Goal: Communication & Community: Answer question/provide support

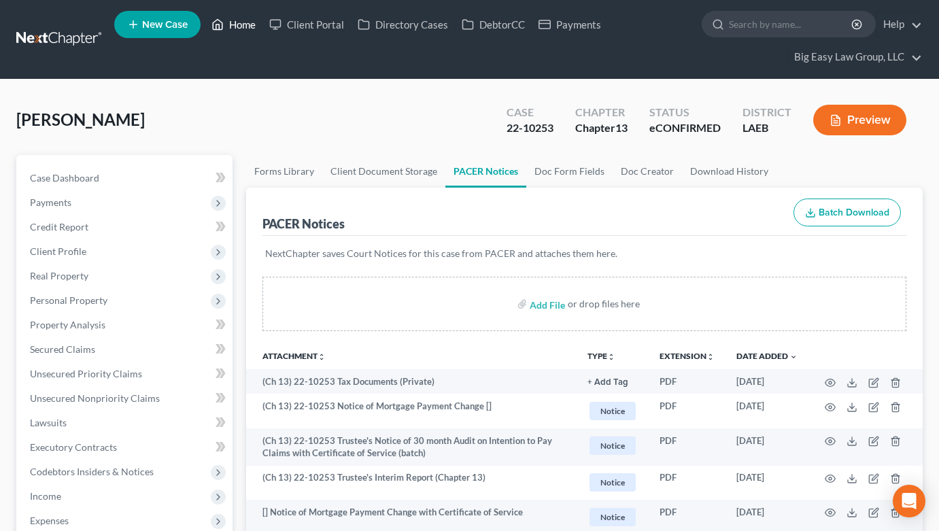
click at [243, 23] on link "Home" at bounding box center [234, 24] width 58 height 24
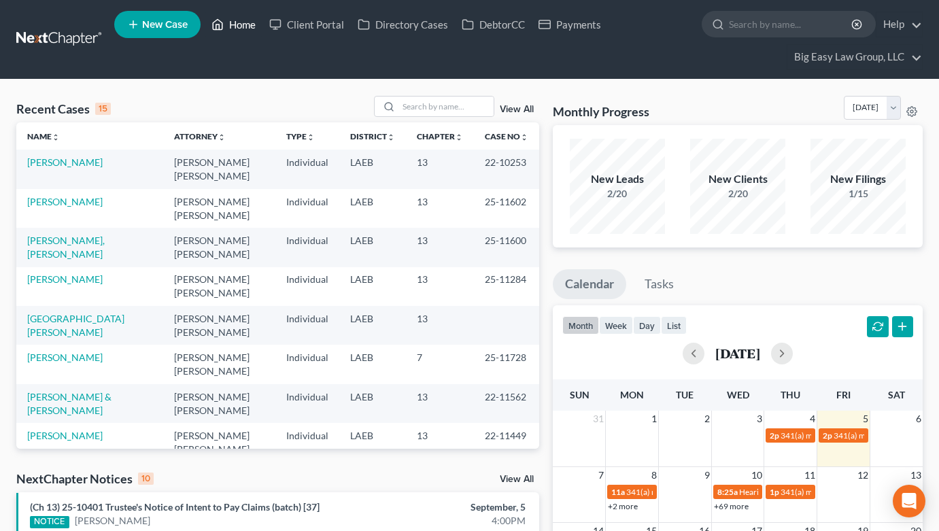
click at [248, 27] on link "Home" at bounding box center [234, 24] width 58 height 24
click at [516, 105] on link "View All" at bounding box center [517, 110] width 34 height 10
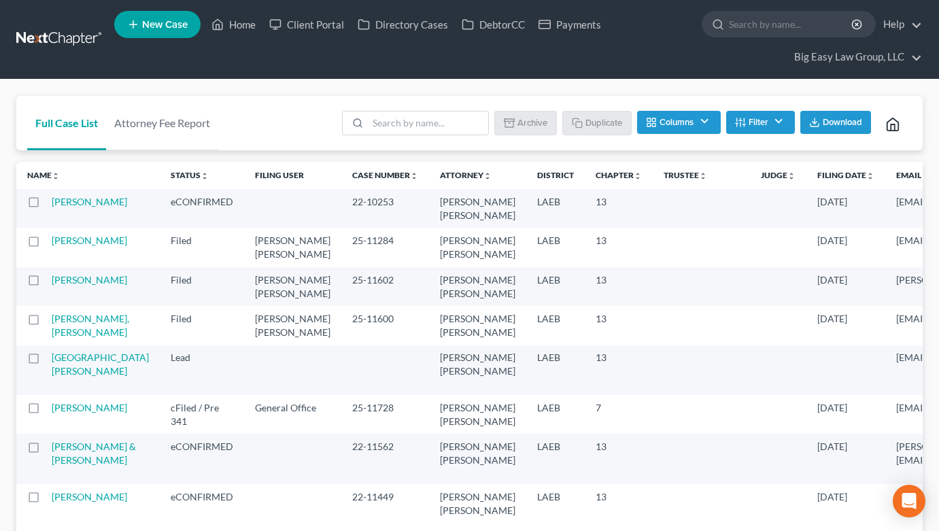
click at [807, 182] on th "Filing Date unfold_more expand_more expand_less" at bounding box center [846, 175] width 79 height 27
click at [807, 181] on th "Filing Date unfold_more expand_more expand_less" at bounding box center [846, 175] width 79 height 27
click at [818, 176] on link "Filing Date unfold_more expand_more expand_less" at bounding box center [846, 175] width 57 height 10
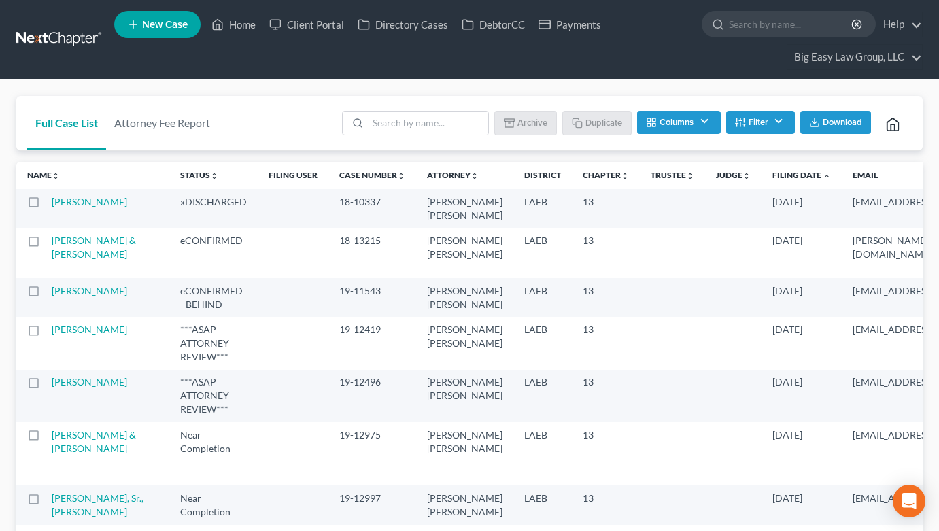
click at [773, 173] on link "Filing Date unfold_more expand_more expand_less" at bounding box center [802, 175] width 59 height 10
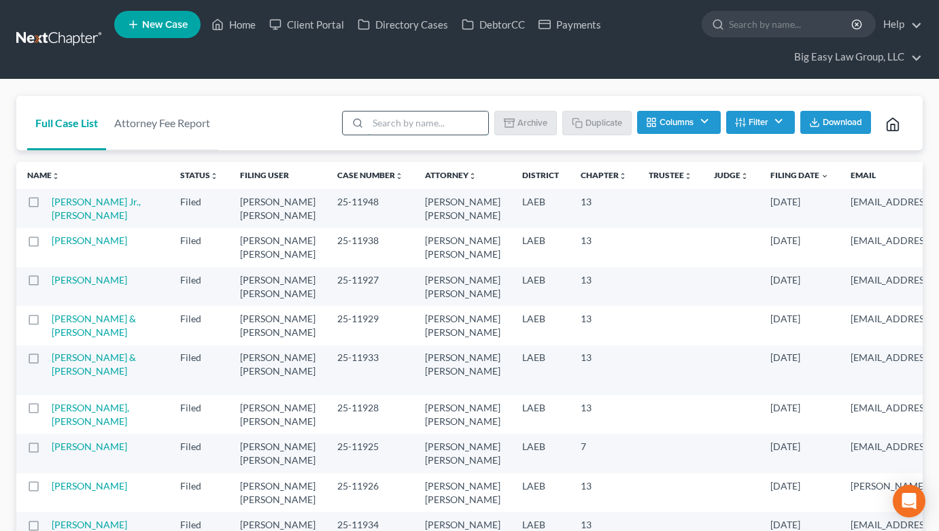
click at [387, 122] on input "search" at bounding box center [428, 123] width 120 height 23
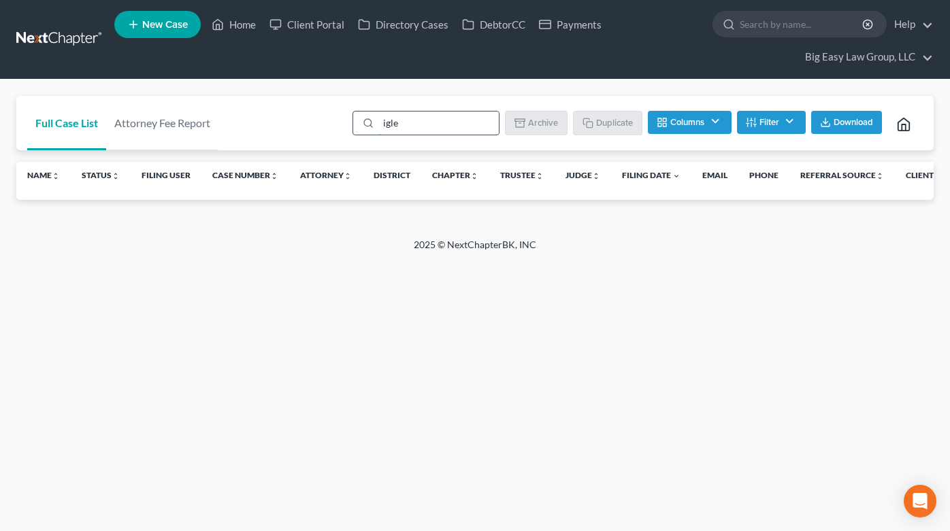
type input "igles"
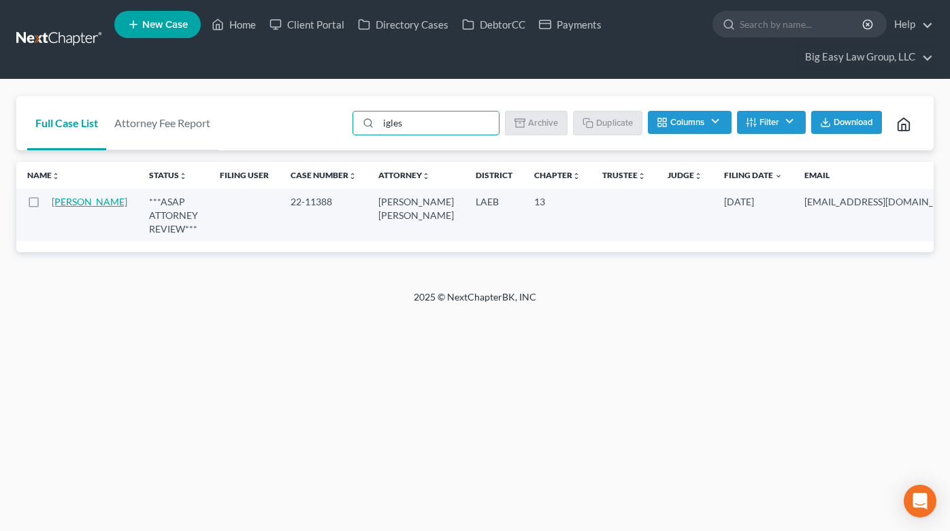
click at [71, 201] on link "[PERSON_NAME]" at bounding box center [90, 202] width 76 height 12
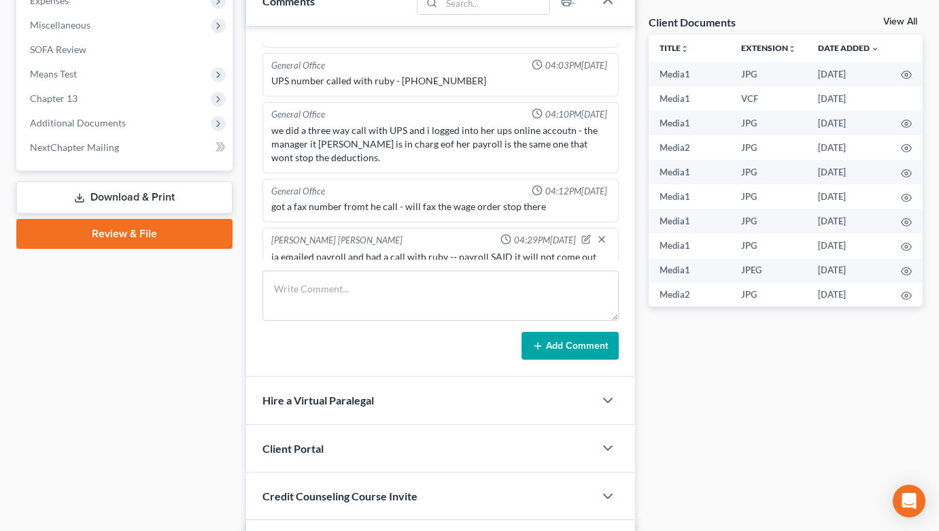
scroll to position [914, 0]
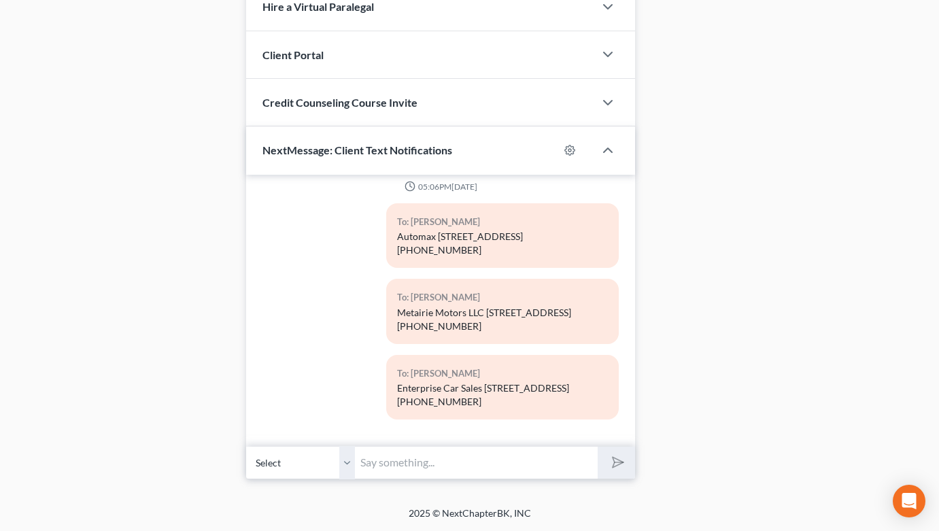
click at [497, 469] on input "text" at bounding box center [476, 462] width 243 height 33
type input "Ruby - I am on another call - not in the office right now"
click at [598, 447] on button "submit" at bounding box center [616, 463] width 37 height 32
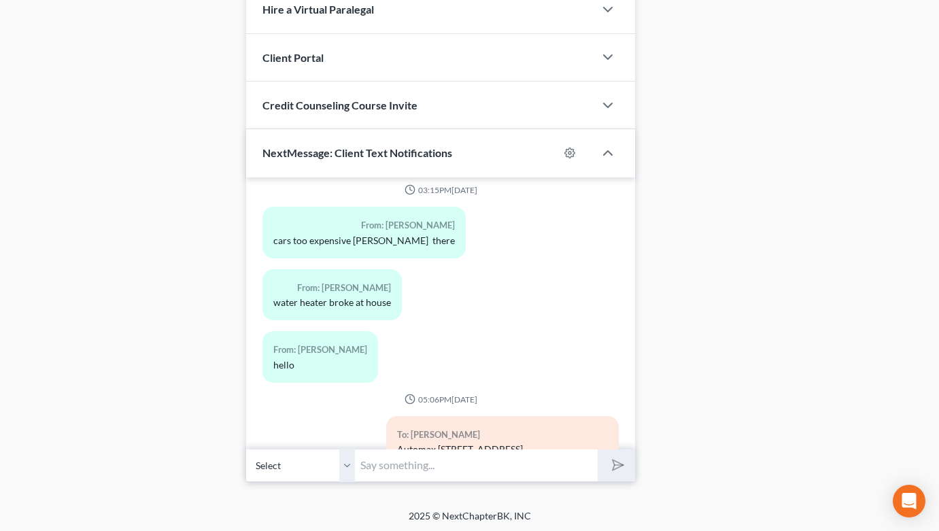
scroll to position [19211, 0]
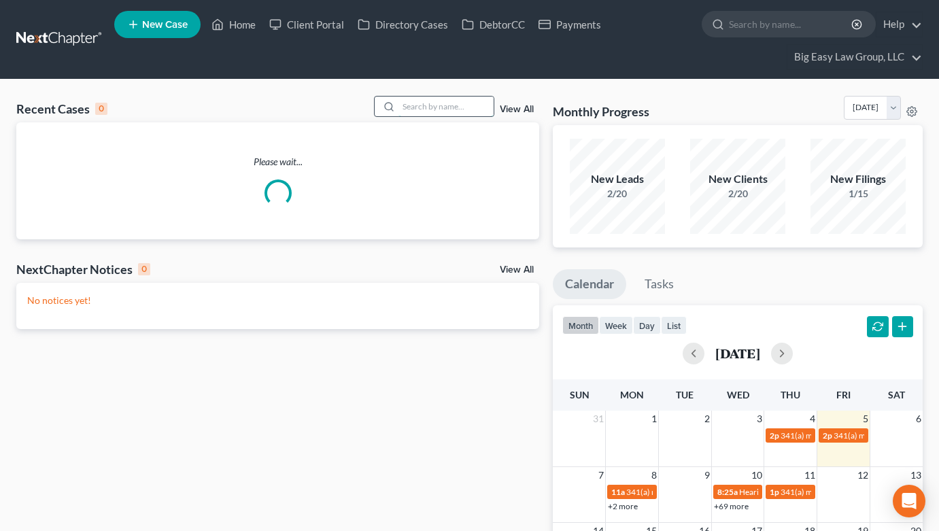
click at [491, 109] on input "search" at bounding box center [446, 107] width 95 height 20
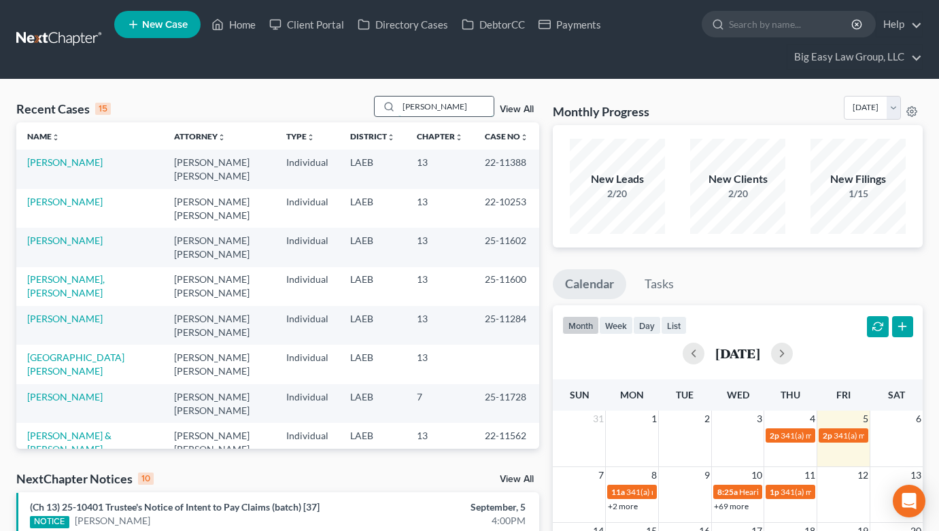
type input "thomas"
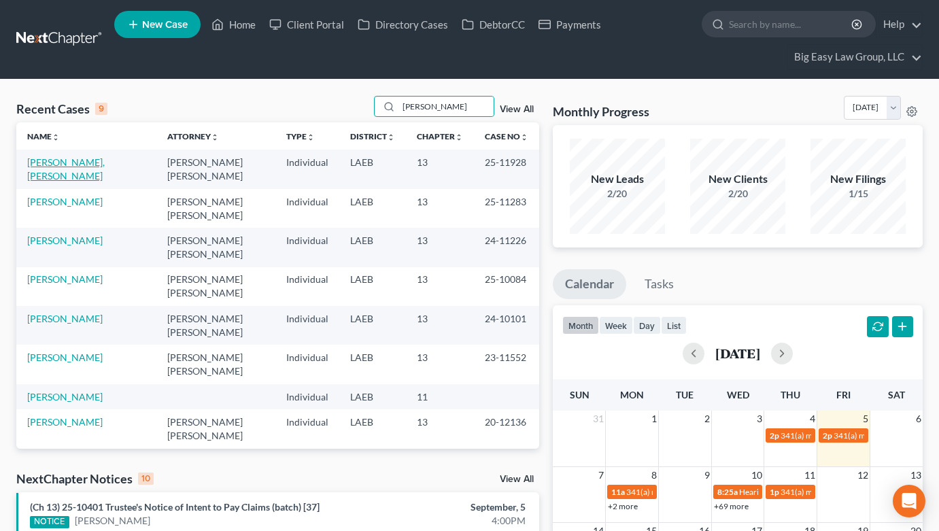
click at [46, 167] on link "[PERSON_NAME], [PERSON_NAME]" at bounding box center [66, 168] width 78 height 25
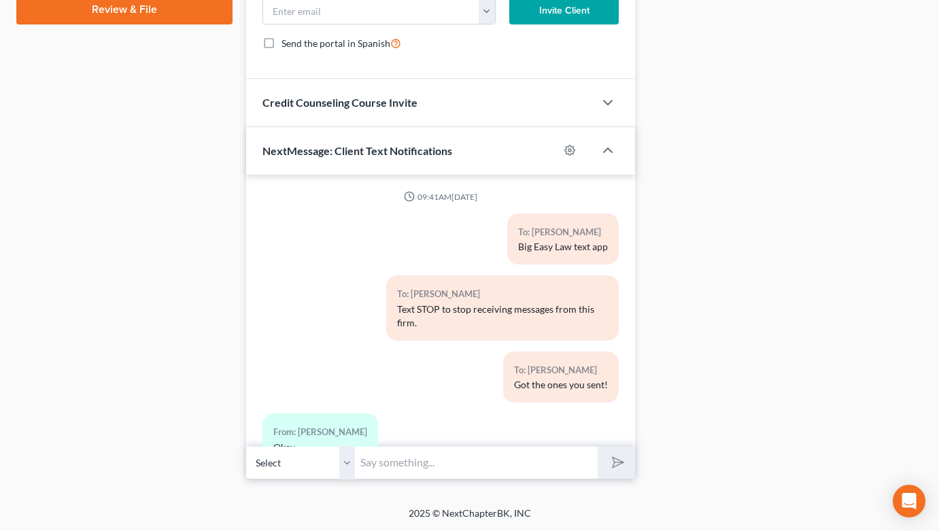
scroll to position [4120, 0]
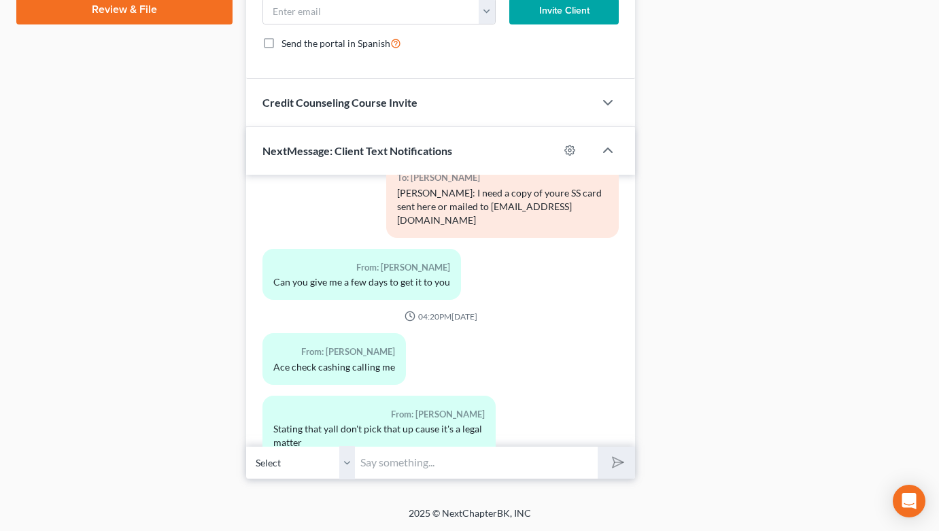
click at [455, 473] on input "text" at bounding box center [476, 462] width 243 height 33
type input "please send me their number"
click at [598, 447] on button "submit" at bounding box center [616, 463] width 37 height 32
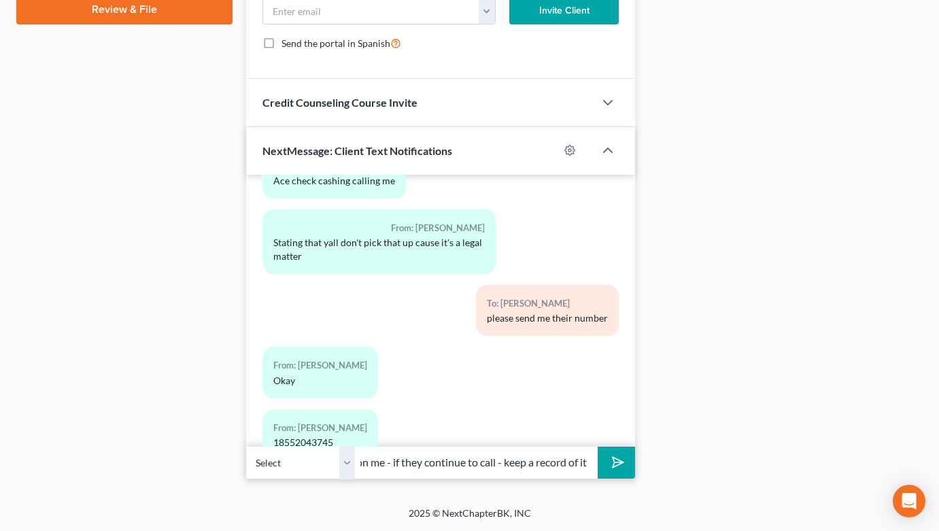
scroll to position [0, 73]
type input "they hung up on me - if they continue to call - keep a record of it"
click at [598, 447] on button "submit" at bounding box center [616, 463] width 37 height 32
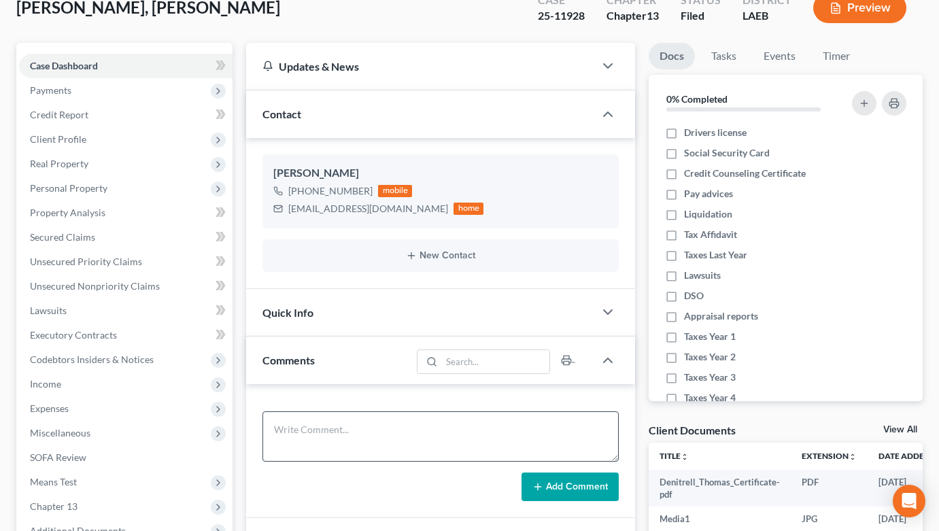
scroll to position [129, 0]
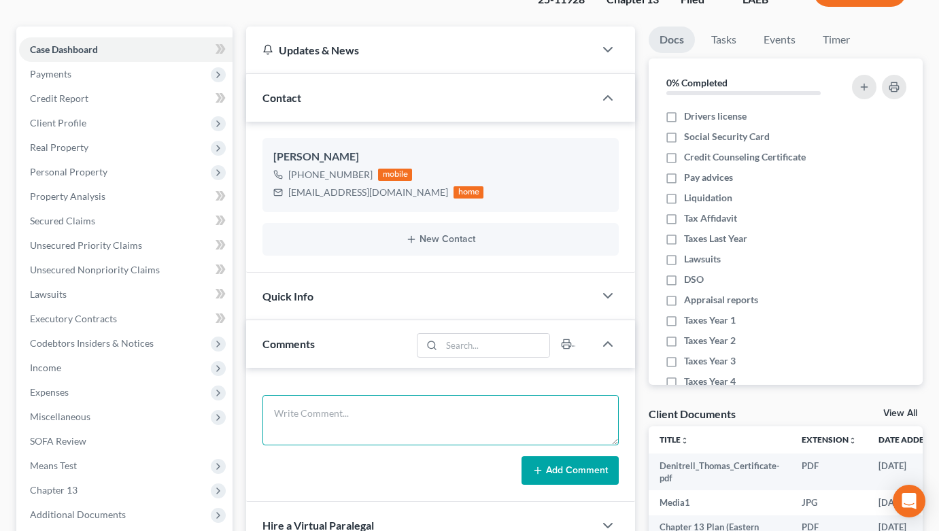
click at [337, 432] on textarea at bounding box center [441, 420] width 356 height 50
click at [452, 415] on textarea "Ja called ace cash - gave case number and htey hung up on me" at bounding box center [441, 420] width 356 height 50
type textarea "Ja called ace cash - gave case number and they hung up on me"
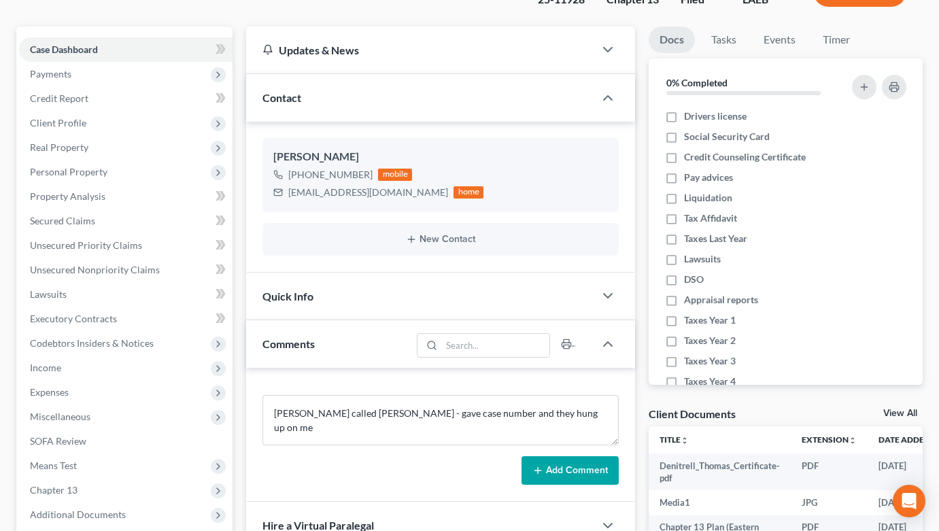
click at [561, 482] on button "Add Comment" at bounding box center [570, 470] width 97 height 29
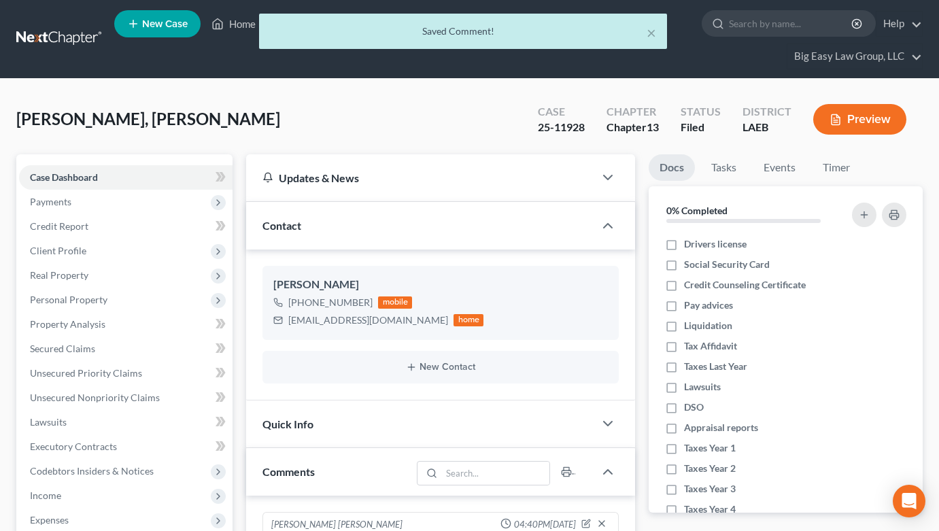
scroll to position [0, 0]
drag, startPoint x: 658, startPoint y: 33, endPoint x: 648, endPoint y: 30, distance: 11.2
click at [658, 33] on div "× Saved Comment!" at bounding box center [463, 31] width 408 height 35
click at [648, 30] on button "×" at bounding box center [652, 32] width 10 height 16
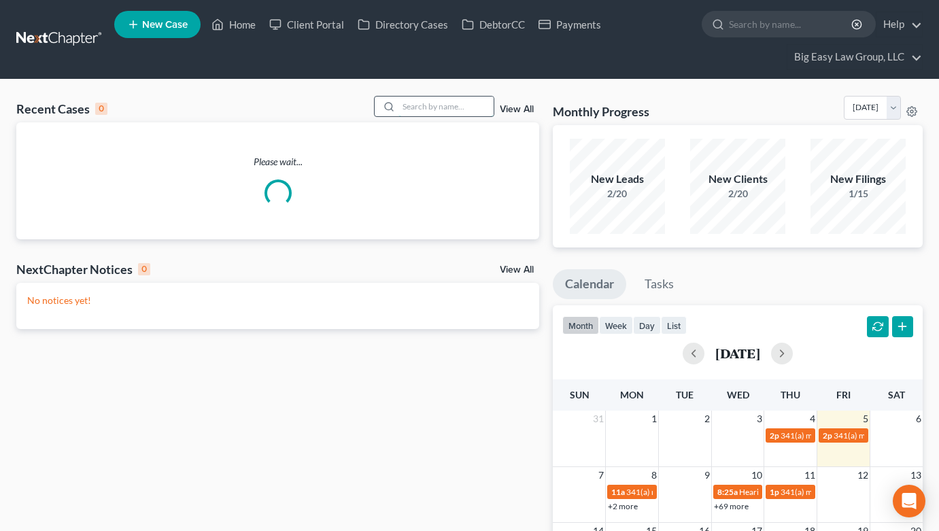
click at [433, 108] on input "search" at bounding box center [446, 107] width 95 height 20
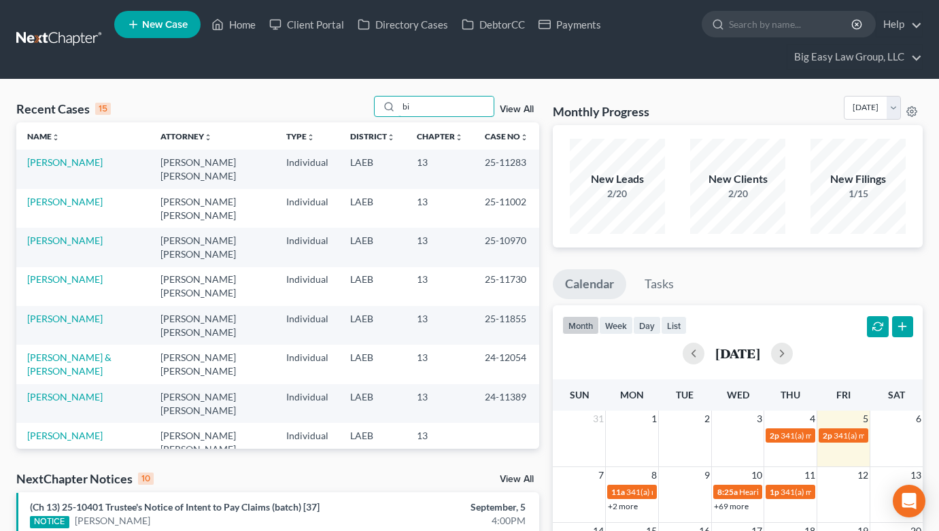
type input "bi"
drag, startPoint x: 452, startPoint y: 111, endPoint x: 371, endPoint y: 78, distance: 86.9
click at [381, 82] on div "Recent Cases 15 bi View All Name unfold_more expand_more expand_less Attorney u…" at bounding box center [469, 536] width 939 height 913
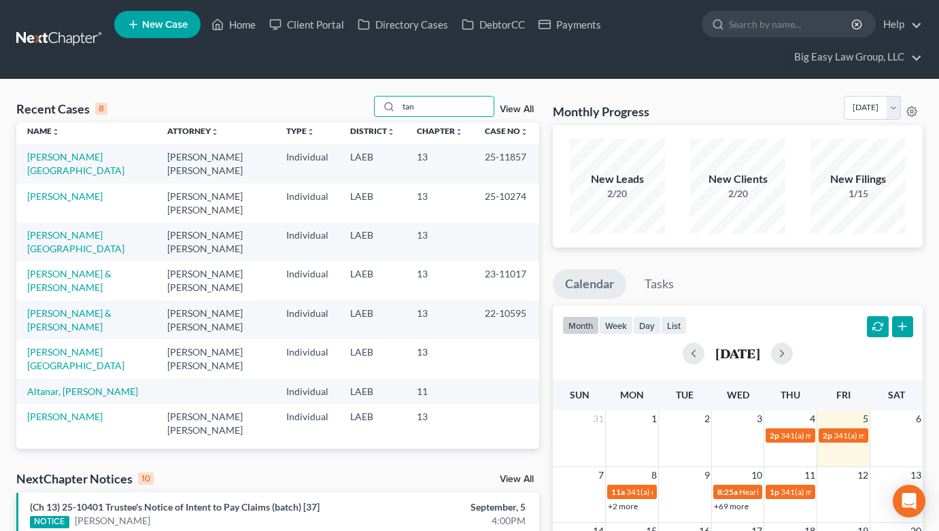
scroll to position [10, 0]
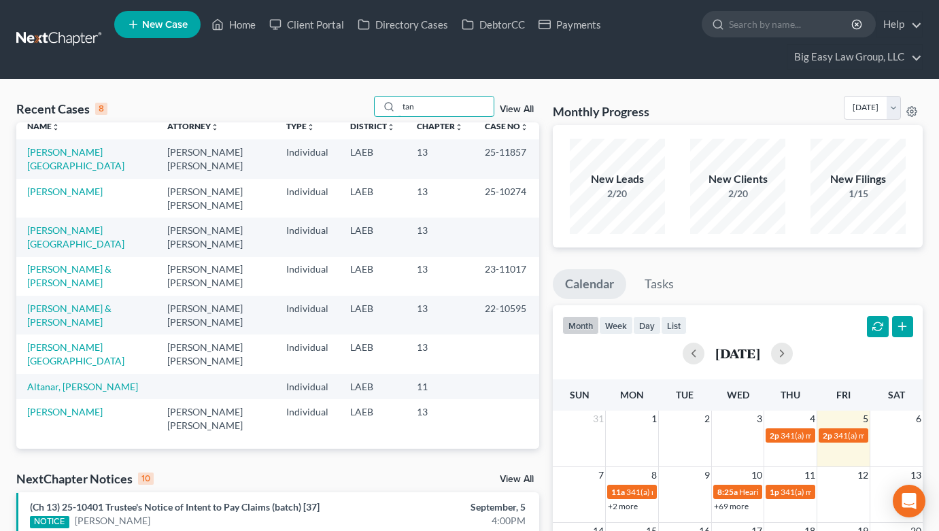
drag, startPoint x: 460, startPoint y: 104, endPoint x: 347, endPoint y: 56, distance: 122.8
click at [347, 56] on div "Home New Case Client Portal Directory Cases DebtorCC Payments Big Easy Law Grou…" at bounding box center [469, 508] width 939 height 1017
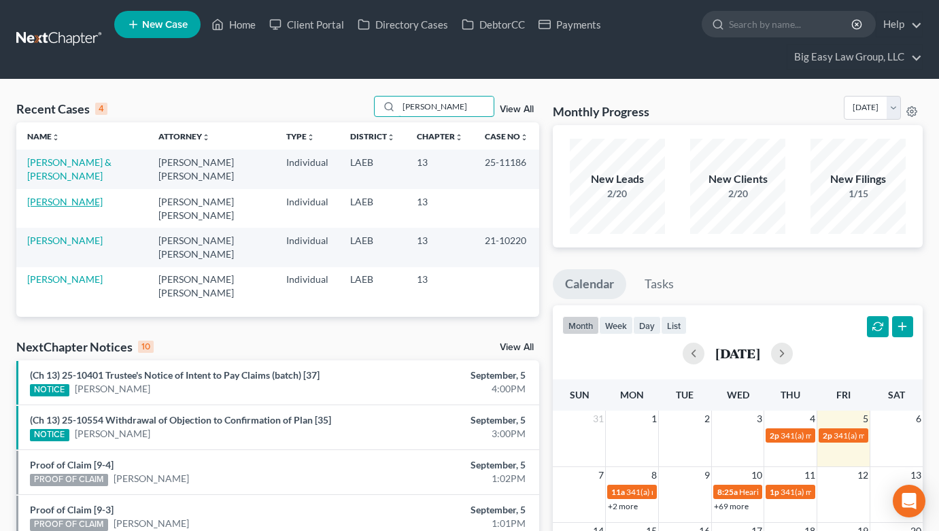
type input "tony"
click at [77, 201] on link "Balisteri, Tonya" at bounding box center [65, 202] width 76 height 12
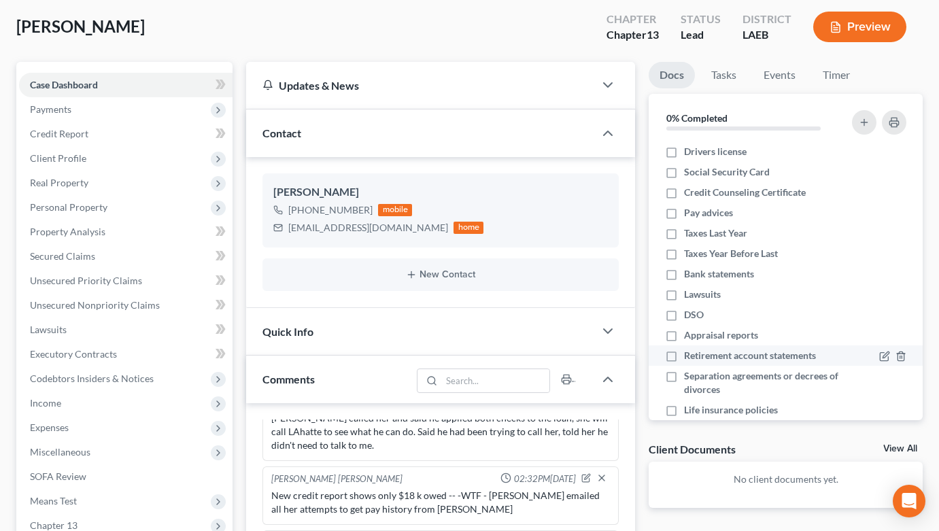
scroll to position [105, 0]
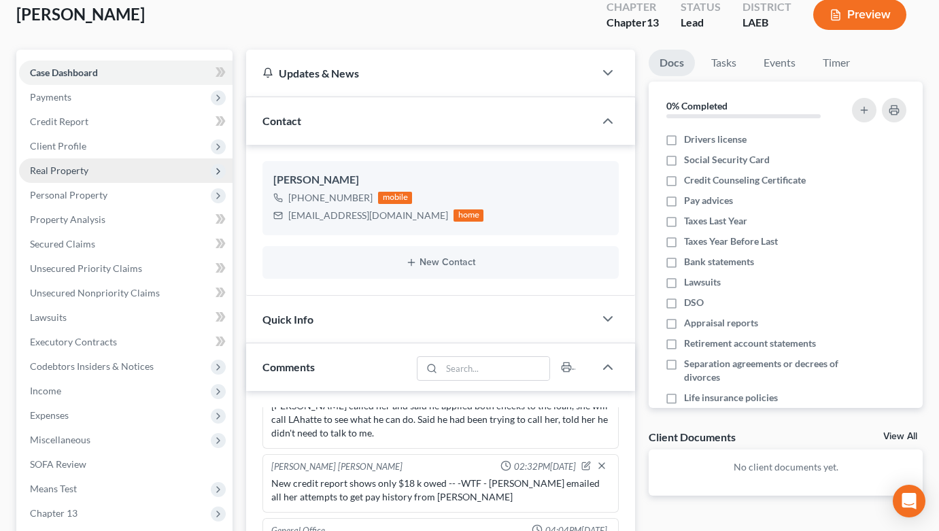
click at [88, 169] on span "Real Property" at bounding box center [126, 170] width 214 height 24
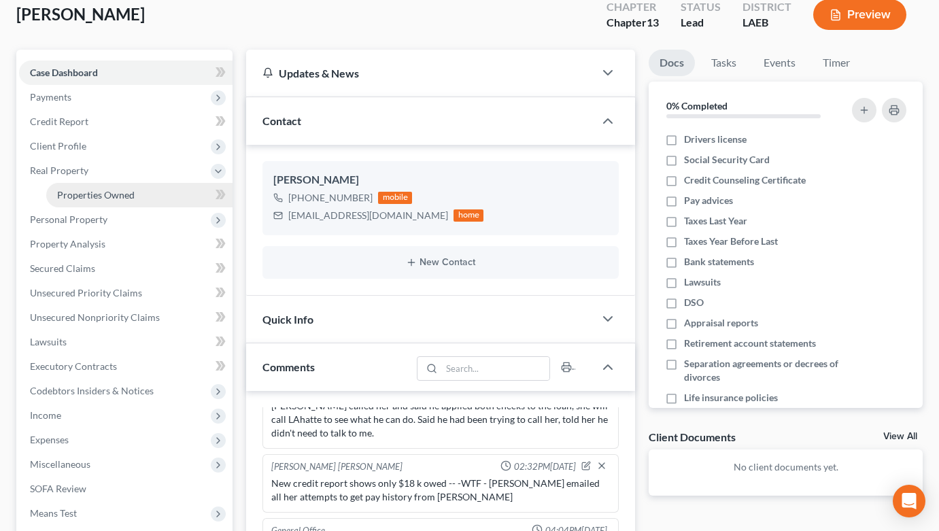
click at [123, 193] on span "Properties Owned" at bounding box center [96, 195] width 78 height 12
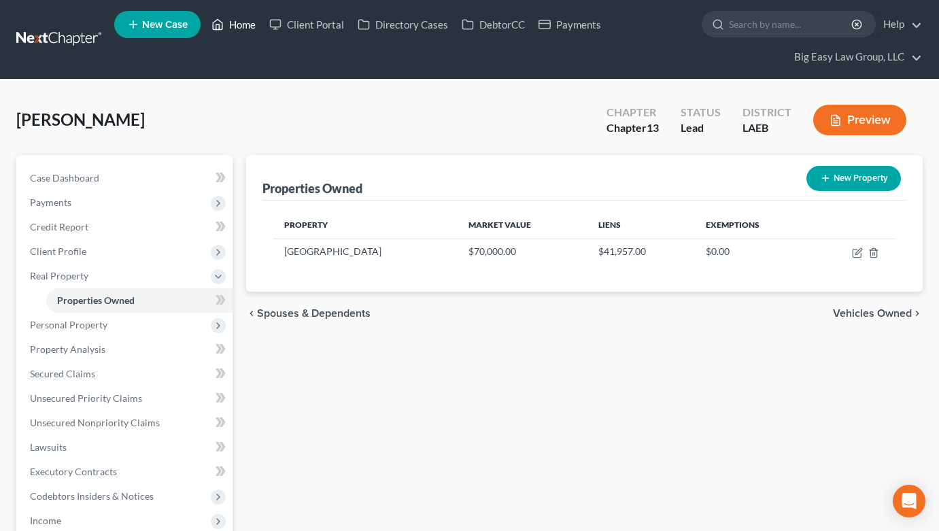
click at [231, 27] on link "Home" at bounding box center [234, 24] width 58 height 24
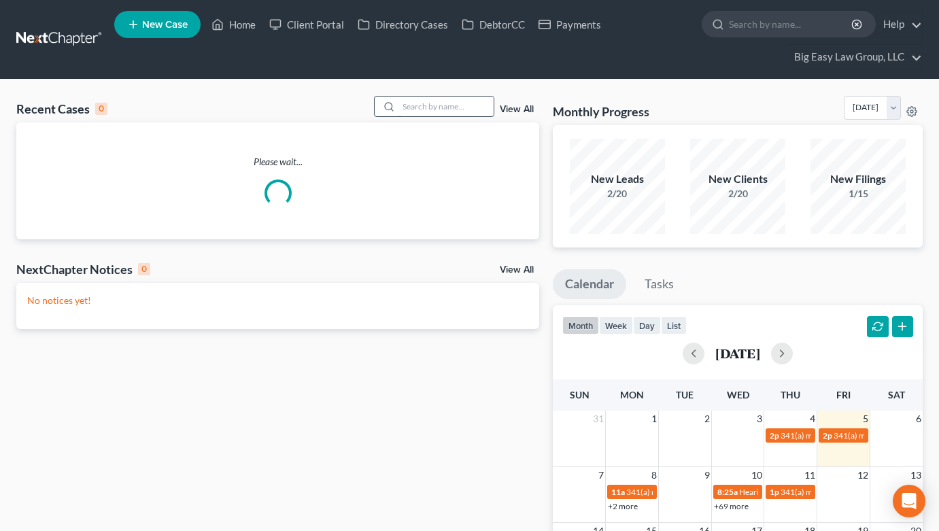
click at [454, 107] on input "search" at bounding box center [446, 107] width 95 height 20
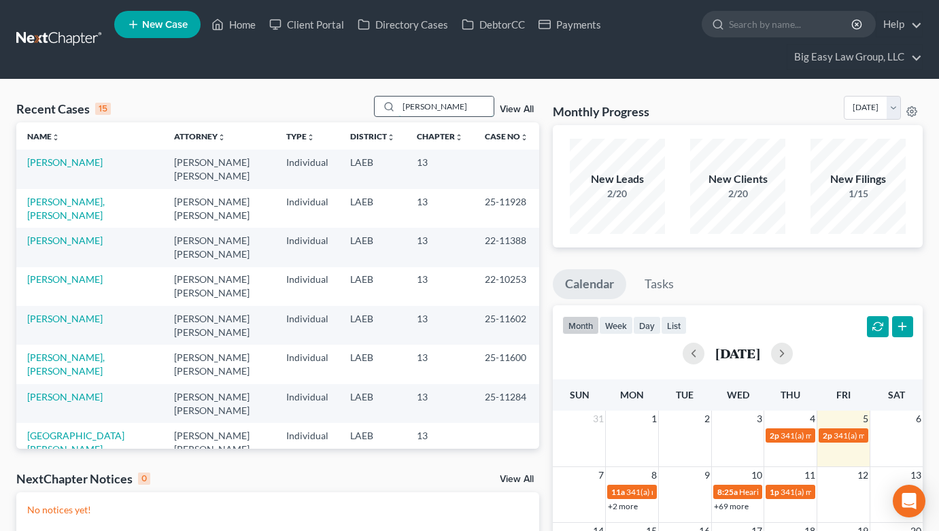
type input "kahrs"
